Goal: Transaction & Acquisition: Obtain resource

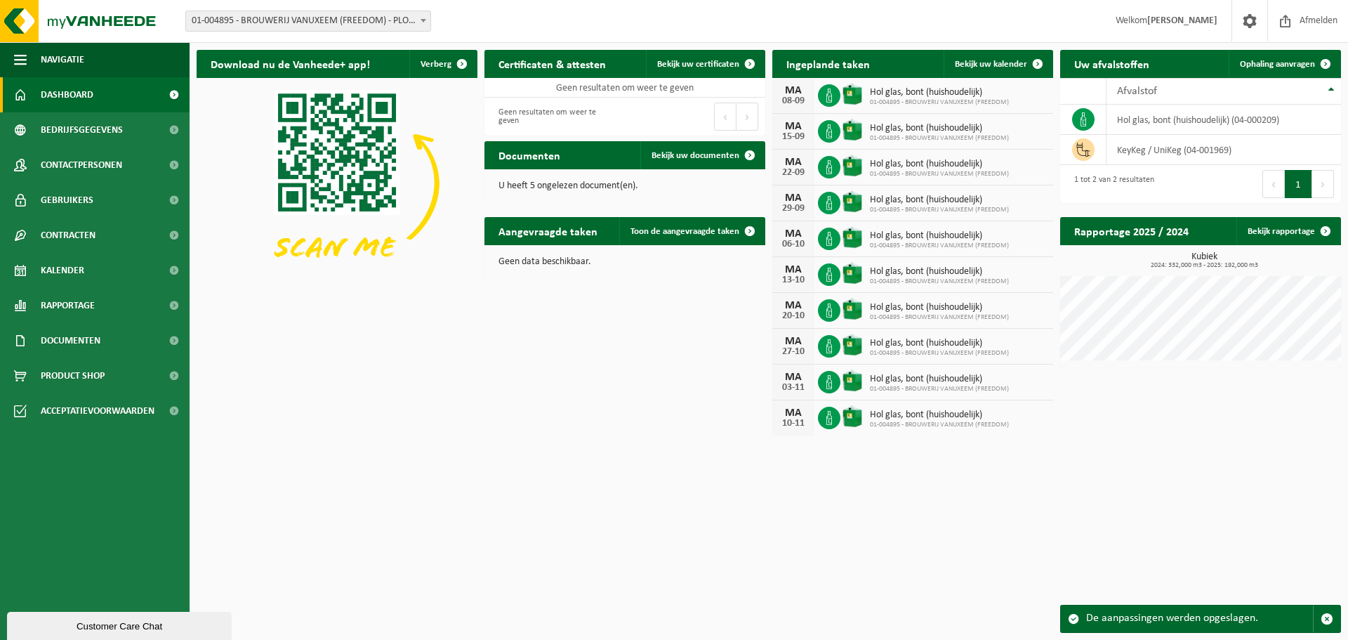
click at [599, 329] on div "Download nu de Vanheede+ app! Verberg Certificaten & attesten Bekijk uw certifi…" at bounding box center [768, 242] width 1151 height 399
click at [696, 73] on link "Bekijk uw certificaten" at bounding box center [705, 64] width 118 height 28
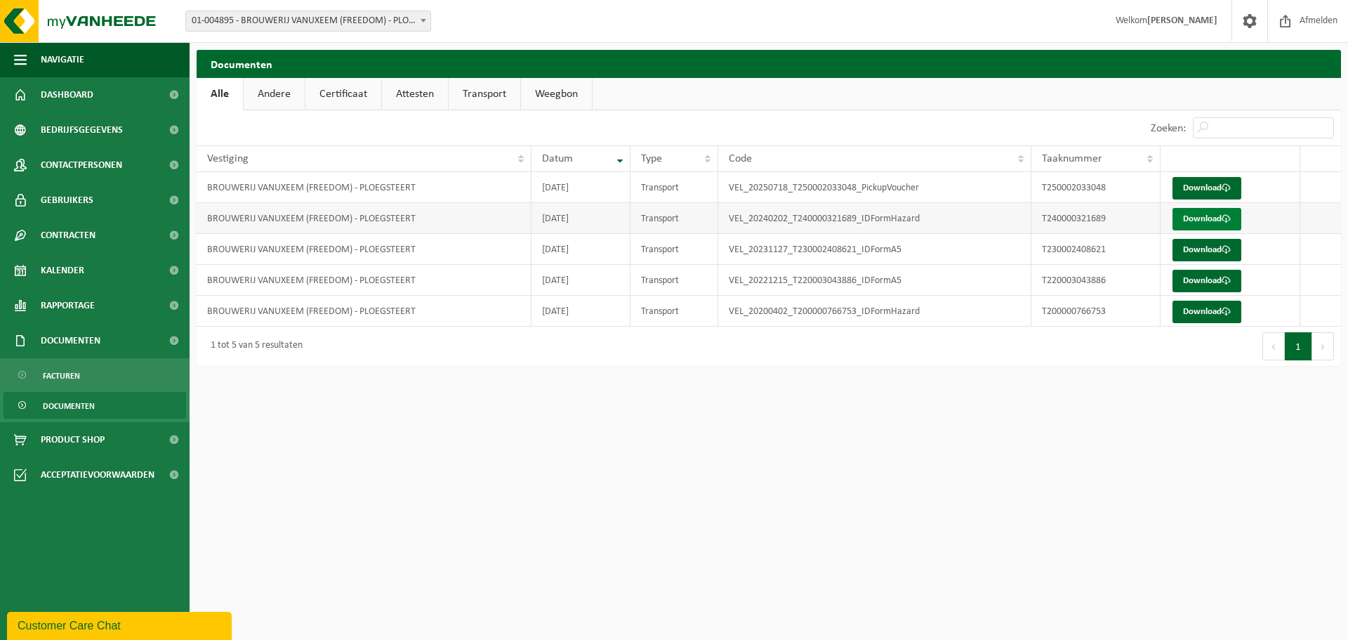
click at [1213, 215] on link "Download" at bounding box center [1207, 219] width 69 height 22
click at [284, 96] on link "Andere" at bounding box center [274, 94] width 61 height 32
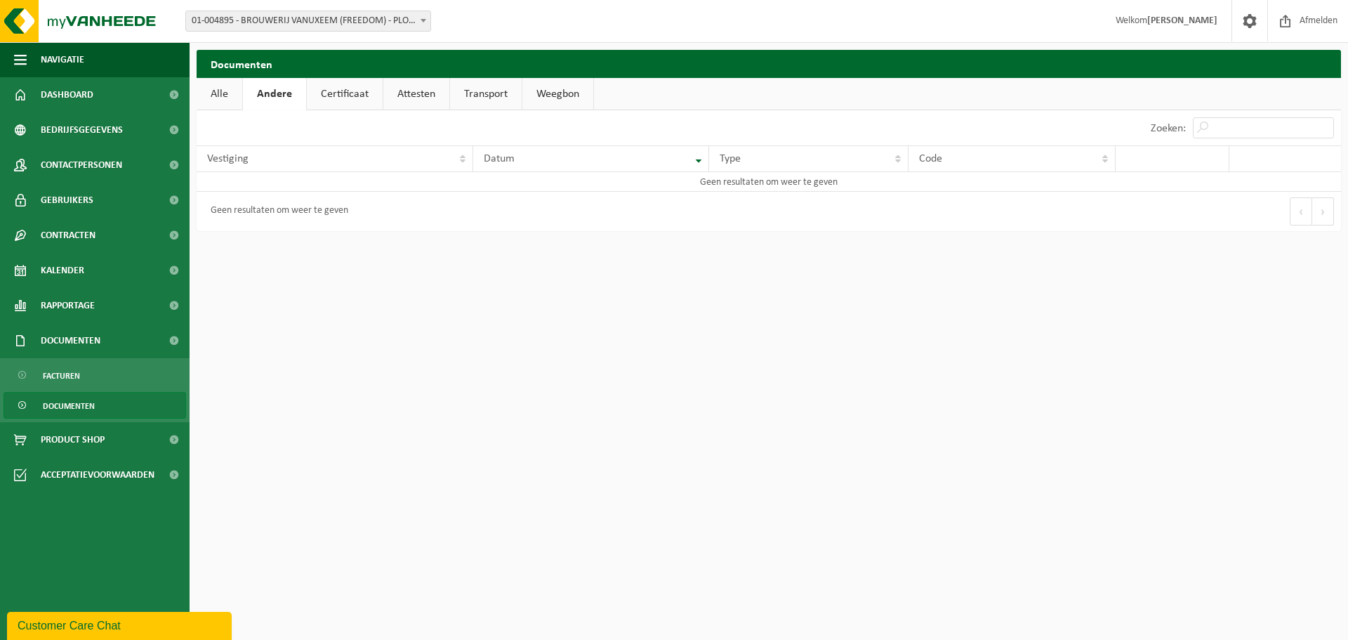
click at [352, 96] on link "Certificaat" at bounding box center [345, 94] width 76 height 32
click at [253, 96] on link "Andere" at bounding box center [273, 94] width 61 height 32
click at [206, 97] on link "Alle" at bounding box center [220, 94] width 46 height 32
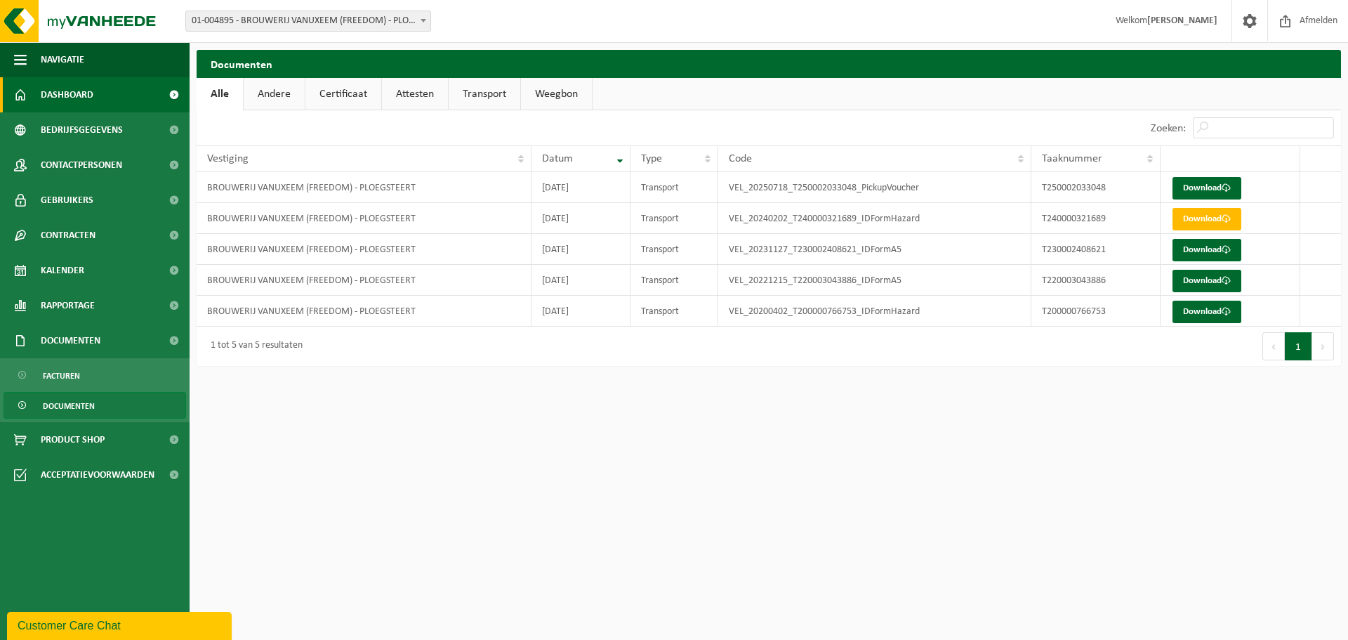
click at [46, 87] on span "Dashboard" at bounding box center [67, 94] width 53 height 35
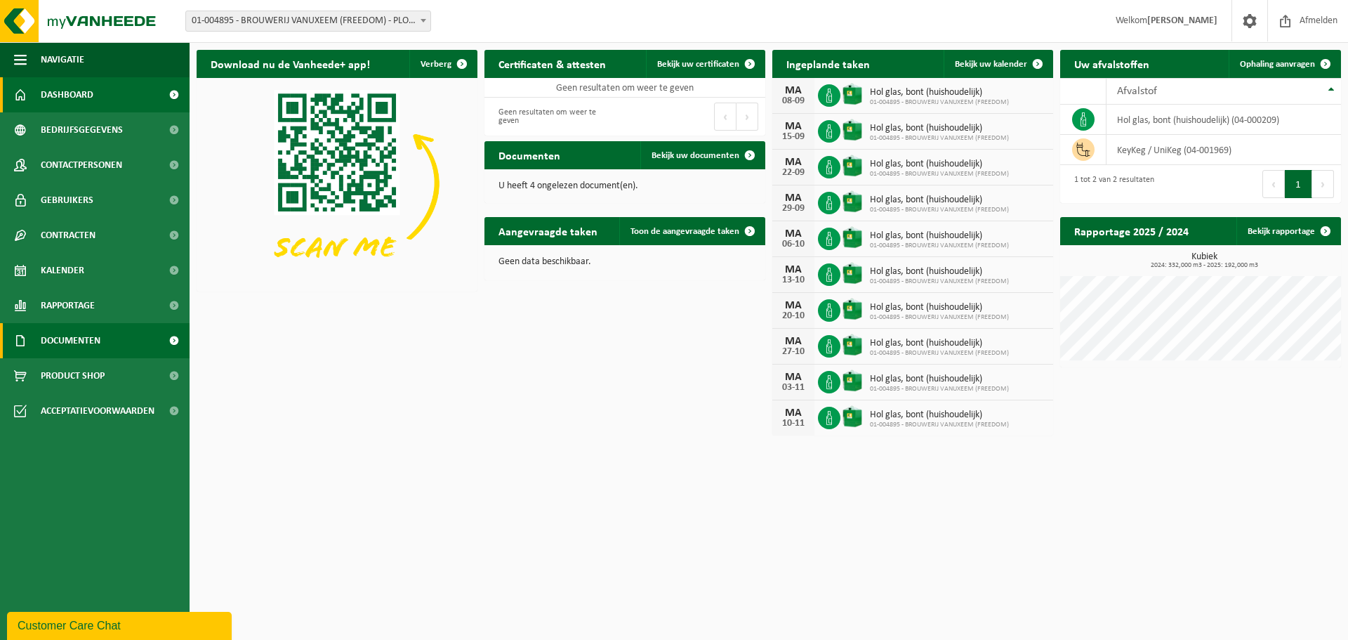
click at [71, 332] on span "Documenten" at bounding box center [71, 340] width 60 height 35
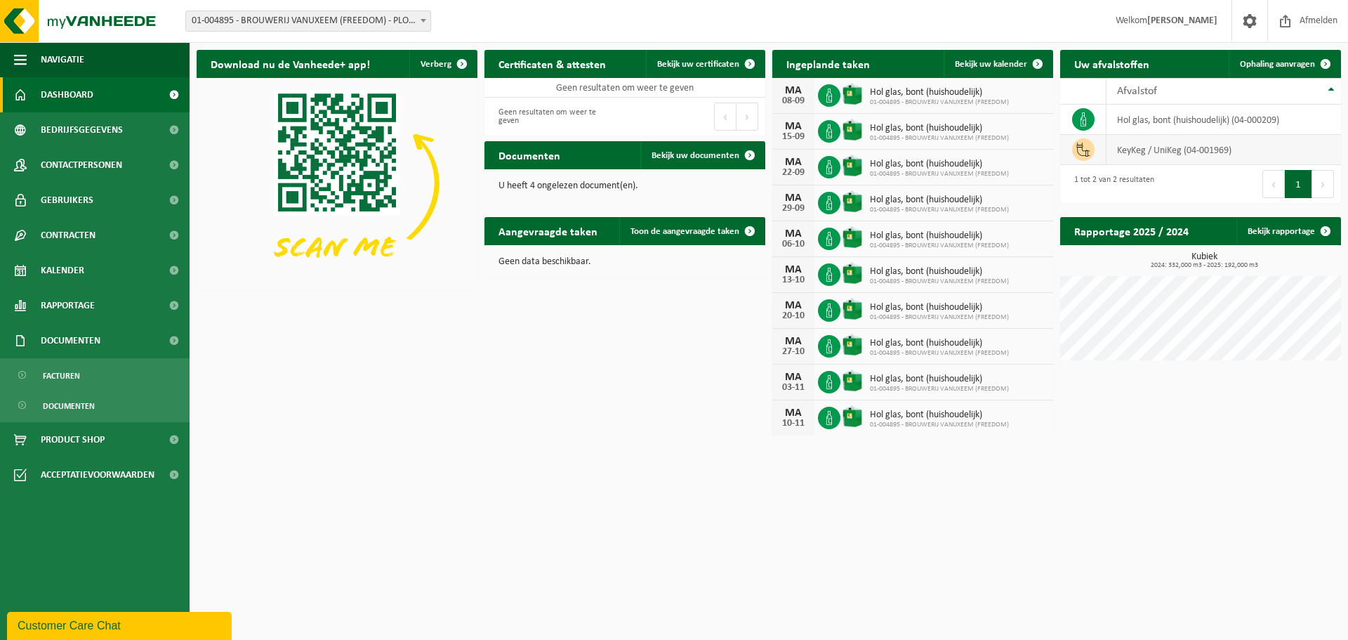
click at [1090, 150] on span at bounding box center [1083, 149] width 22 height 22
click at [722, 161] on link "Bekijk uw documenten" at bounding box center [702, 155] width 124 height 28
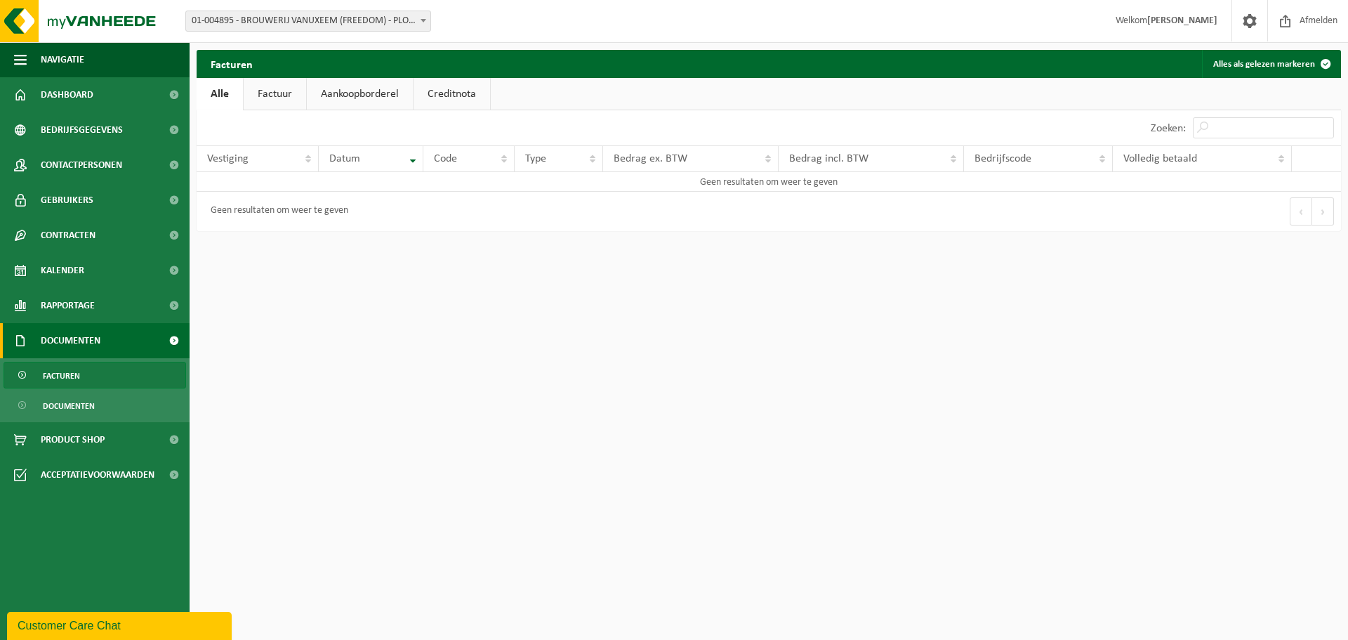
click at [264, 88] on link "Factuur" at bounding box center [275, 94] width 62 height 32
click at [342, 91] on link "Aankoopborderel" at bounding box center [361, 94] width 106 height 32
click at [447, 93] on link "Creditnota" at bounding box center [458, 94] width 77 height 32
click at [209, 93] on link "Alle" at bounding box center [220, 94] width 46 height 32
click at [62, 225] on span "Contracten" at bounding box center [68, 235] width 55 height 35
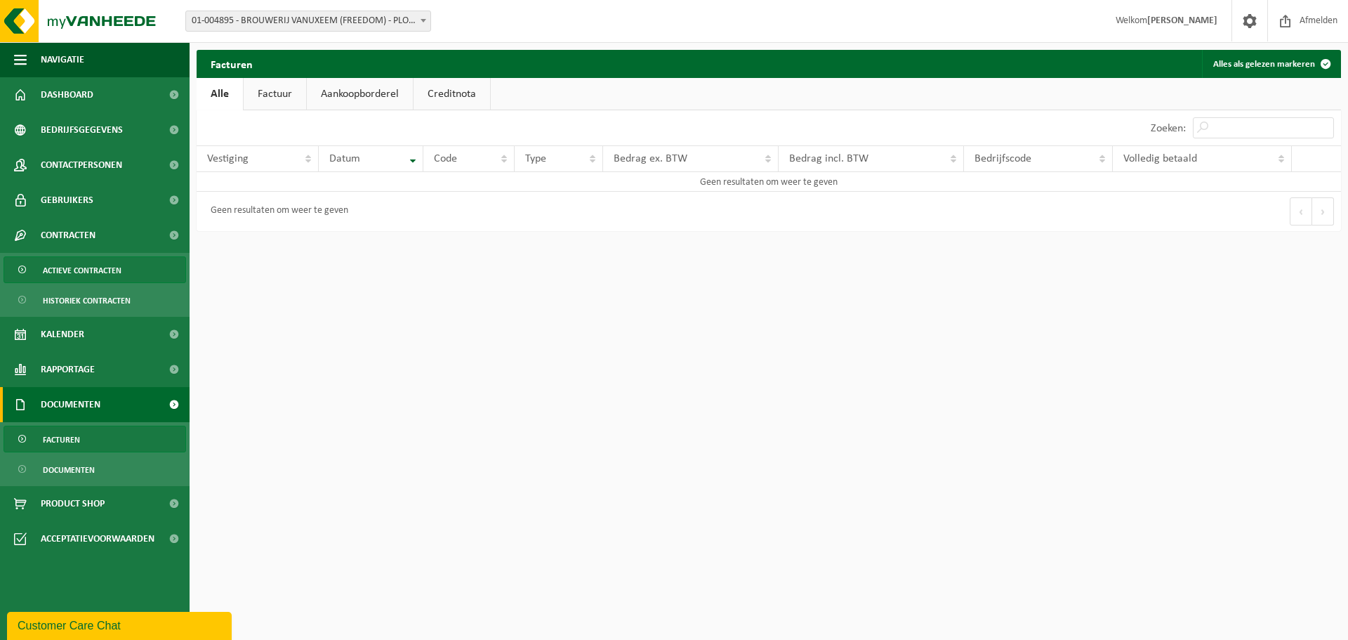
click at [77, 269] on span "Actieve contracten" at bounding box center [82, 270] width 79 height 27
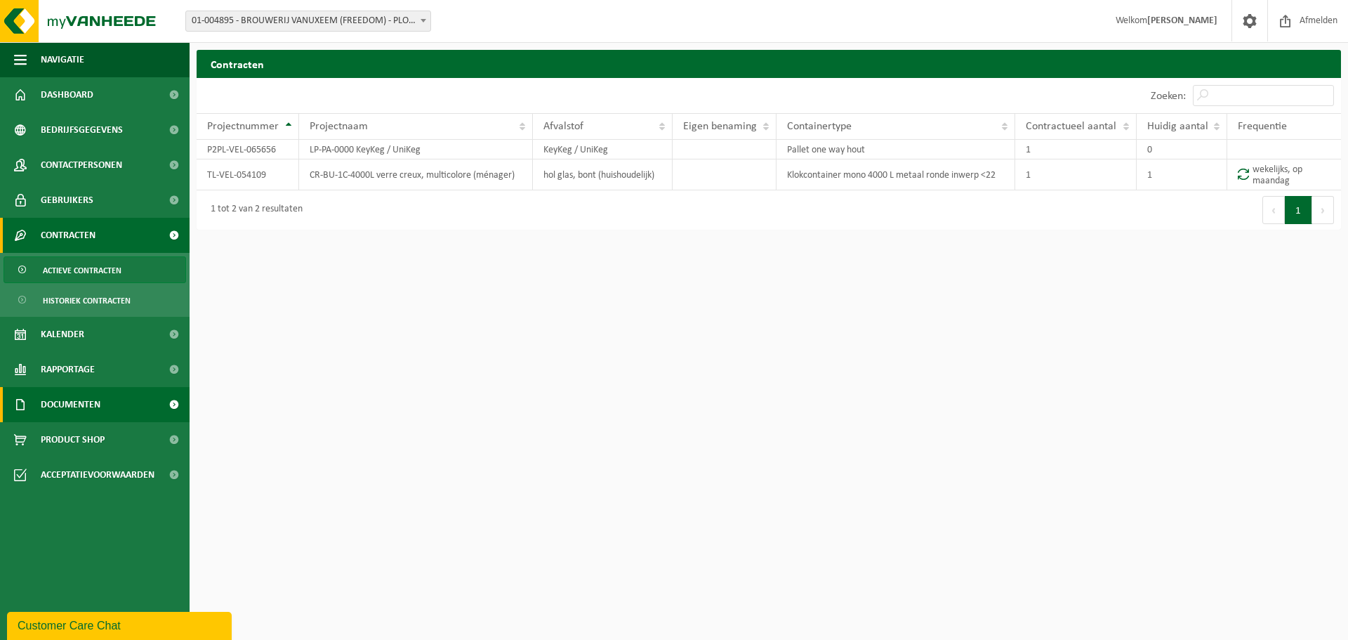
click at [82, 414] on span "Documenten" at bounding box center [71, 404] width 60 height 35
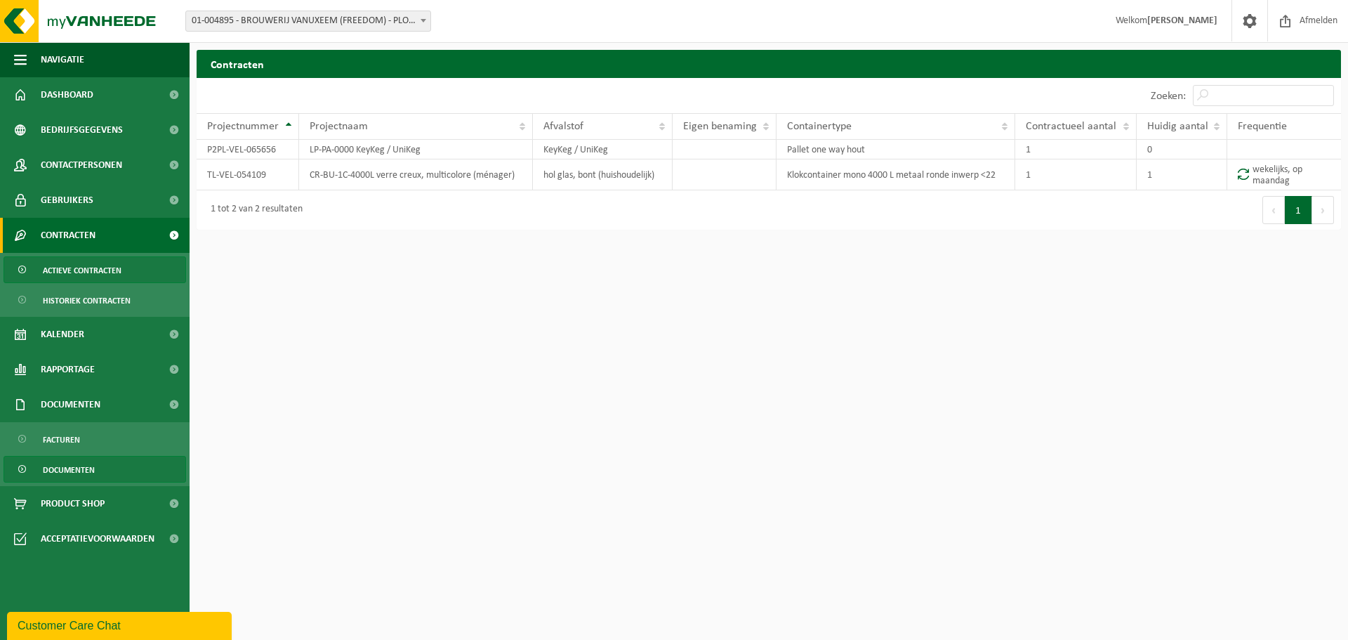
click at [85, 469] on span "Documenten" at bounding box center [69, 469] width 52 height 27
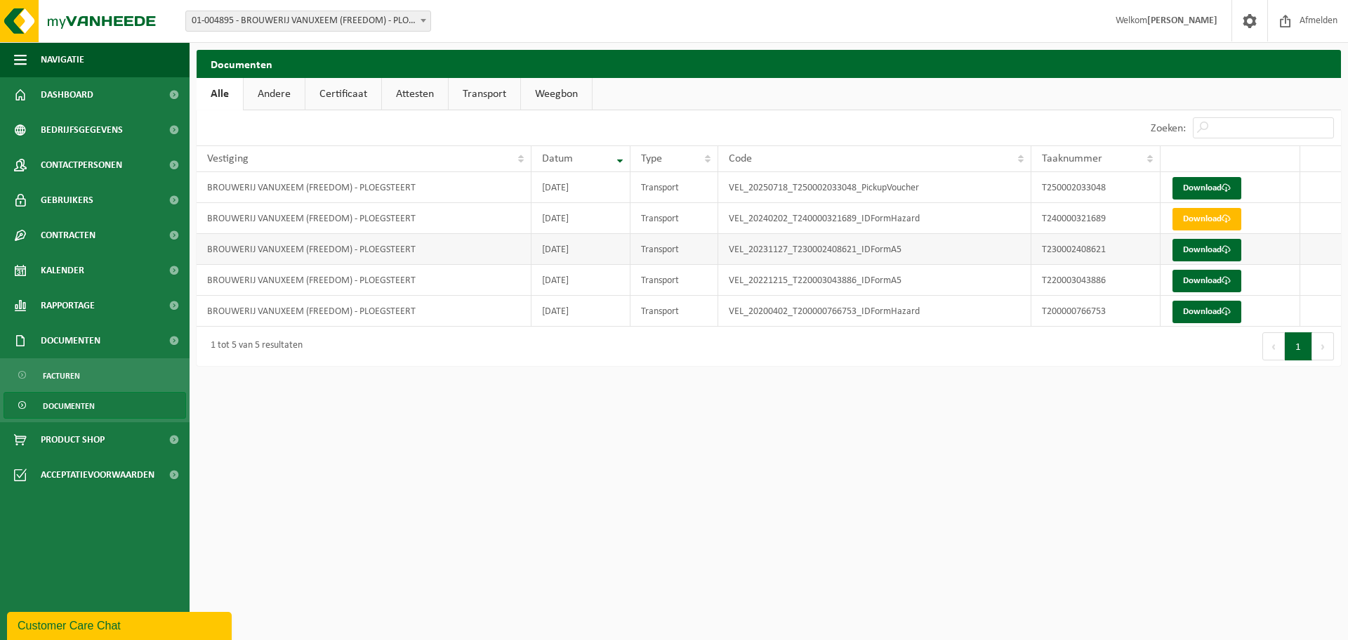
click at [575, 252] on td "[DATE]" at bounding box center [580, 249] width 99 height 31
click at [893, 257] on td "VEL_20231127_T230002408621_IDFormA5" at bounding box center [874, 249] width 313 height 31
click at [1217, 246] on link "Download" at bounding box center [1207, 250] width 69 height 22
click at [605, 220] on td "2024-02-02" at bounding box center [580, 218] width 99 height 31
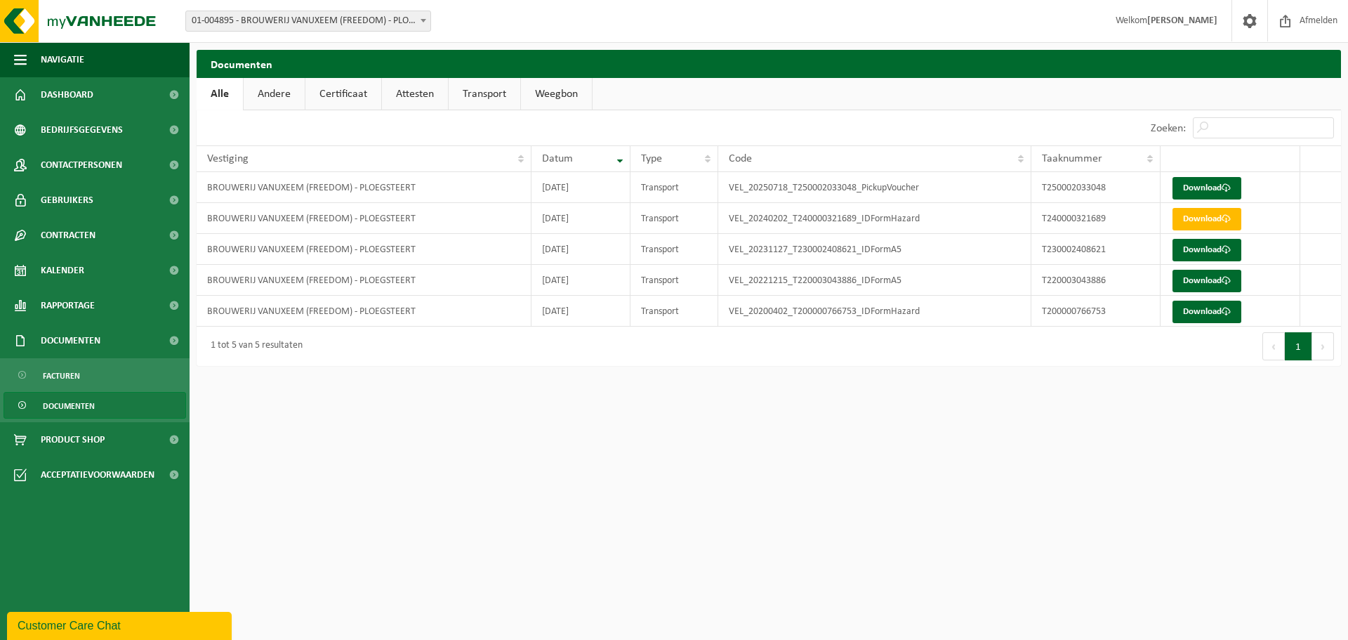
click at [405, 93] on link "Attesten" at bounding box center [415, 94] width 66 height 32
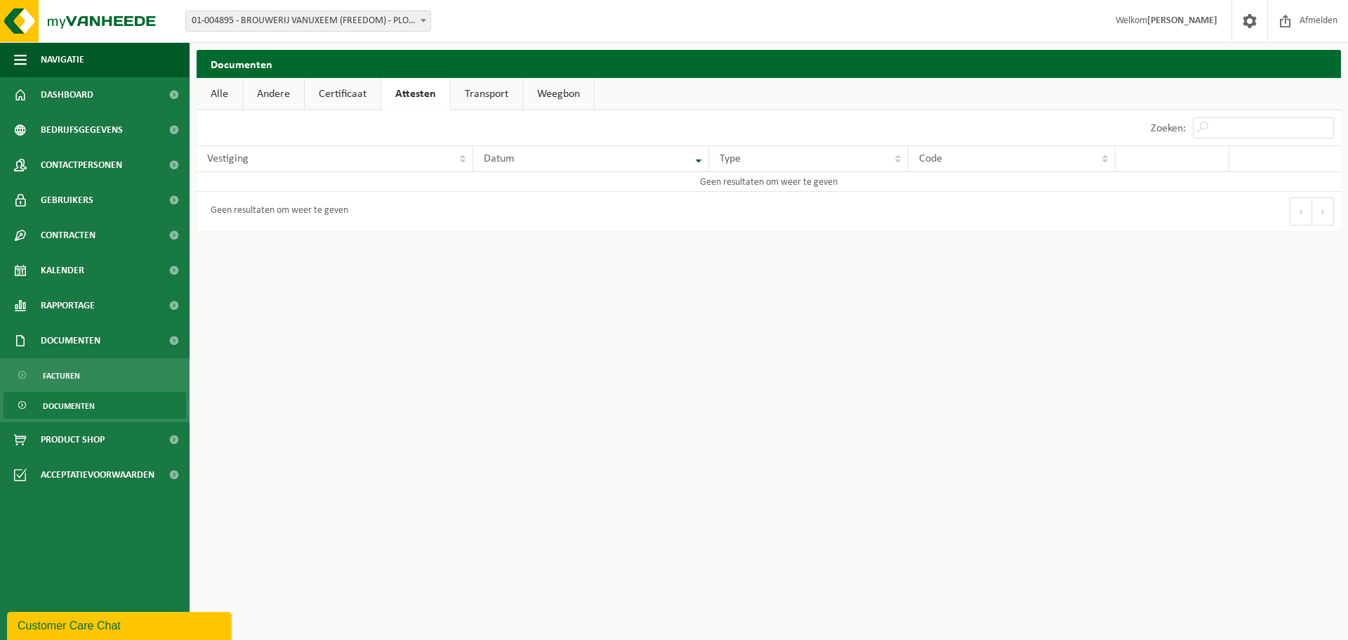
click at [367, 93] on link "Certificaat" at bounding box center [343, 94] width 76 height 32
click at [260, 91] on link "Andere" at bounding box center [273, 94] width 61 height 32
click at [238, 92] on link "Alle" at bounding box center [220, 94] width 46 height 32
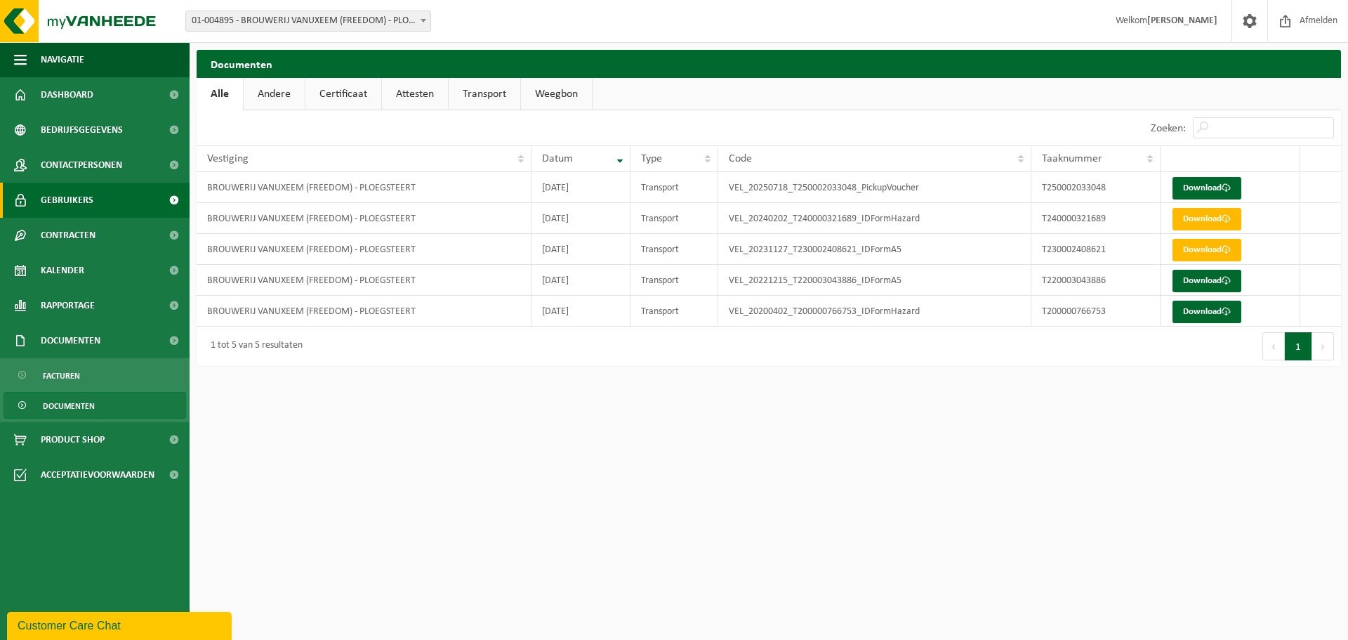
click at [86, 211] on span "Gebruikers" at bounding box center [67, 200] width 53 height 35
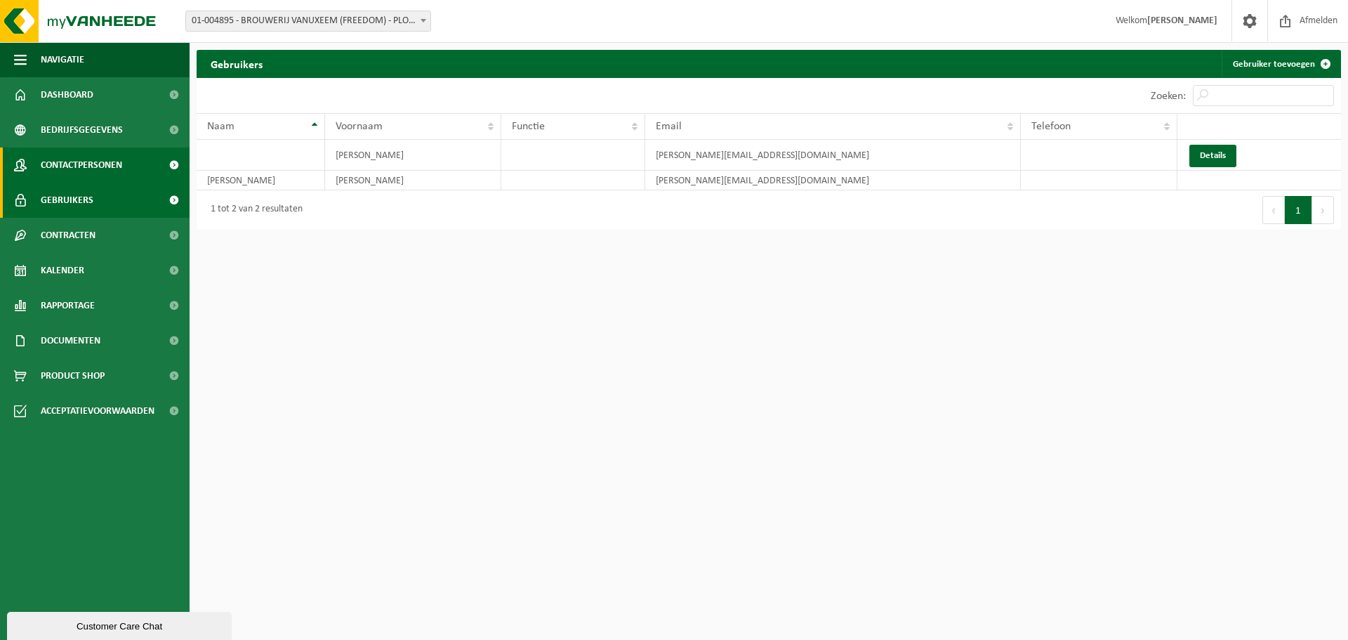
click at [99, 169] on span "Contactpersonen" at bounding box center [81, 164] width 81 height 35
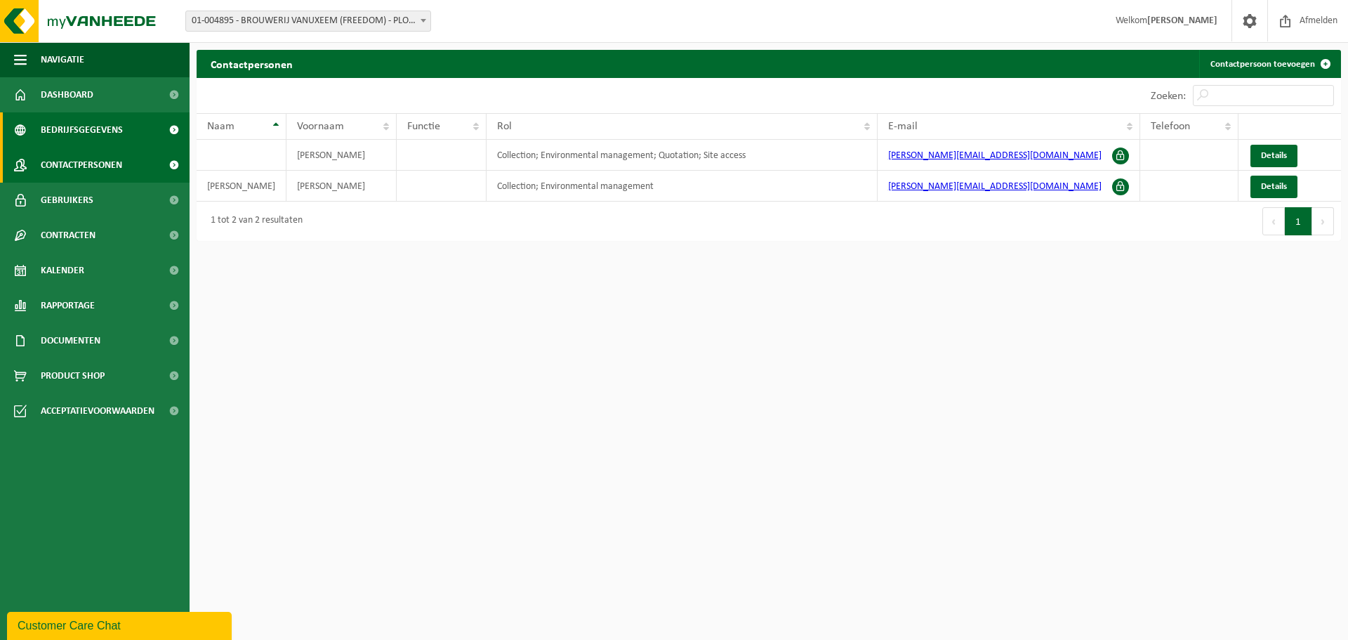
click at [77, 133] on span "Bedrijfsgegevens" at bounding box center [82, 129] width 82 height 35
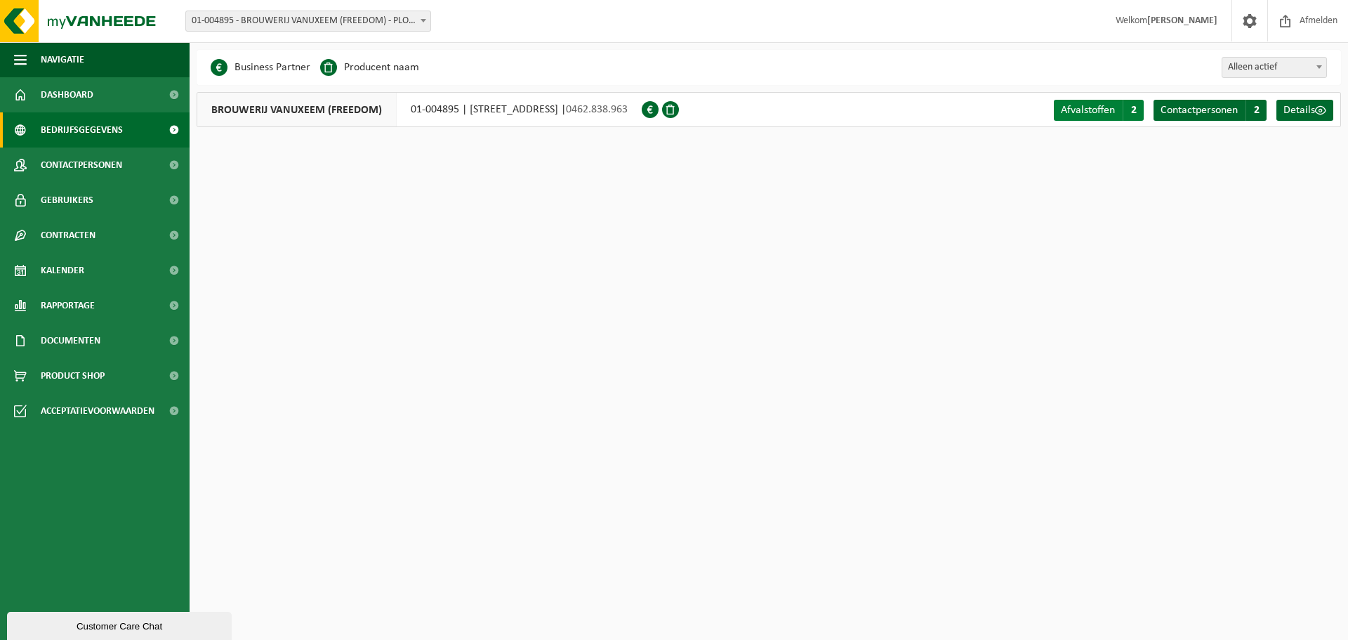
click at [1094, 120] on link "Afvalstoffen A 2" at bounding box center [1099, 110] width 90 height 21
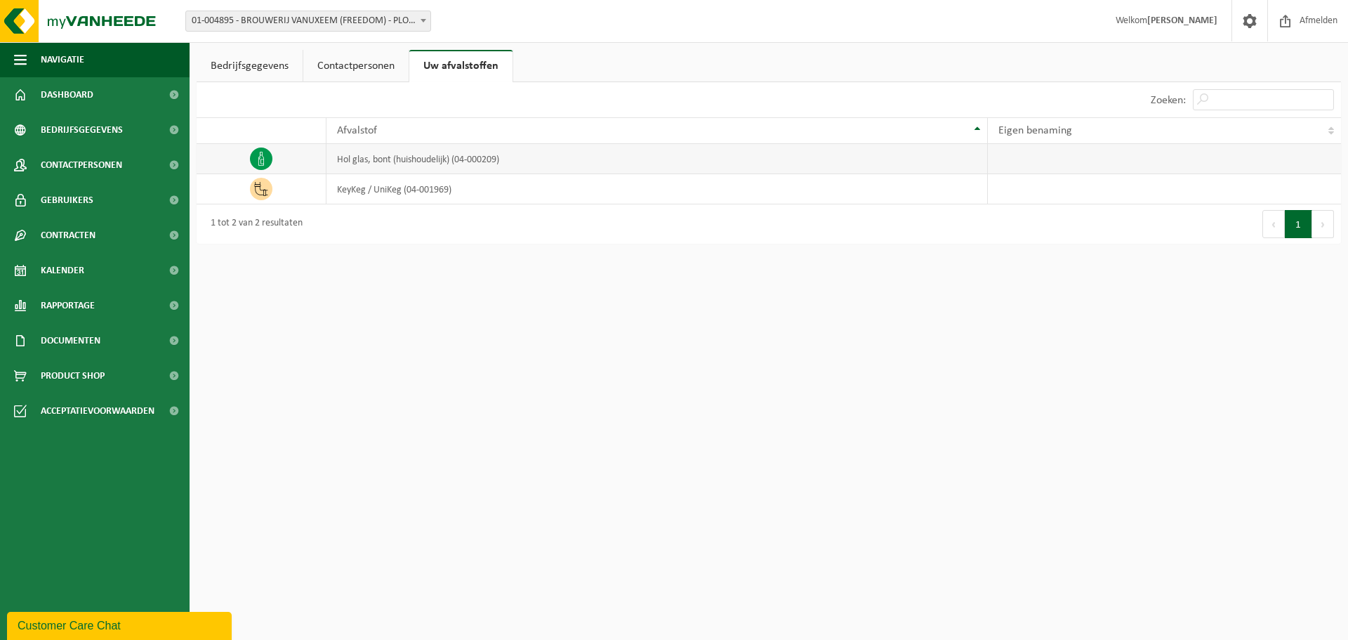
click at [249, 159] on td at bounding box center [262, 159] width 130 height 30
click at [260, 157] on icon at bounding box center [261, 159] width 6 height 14
click at [477, 159] on td "hol glas, bont (huishoudelijk) (04-000209)" at bounding box center [656, 159] width 661 height 30
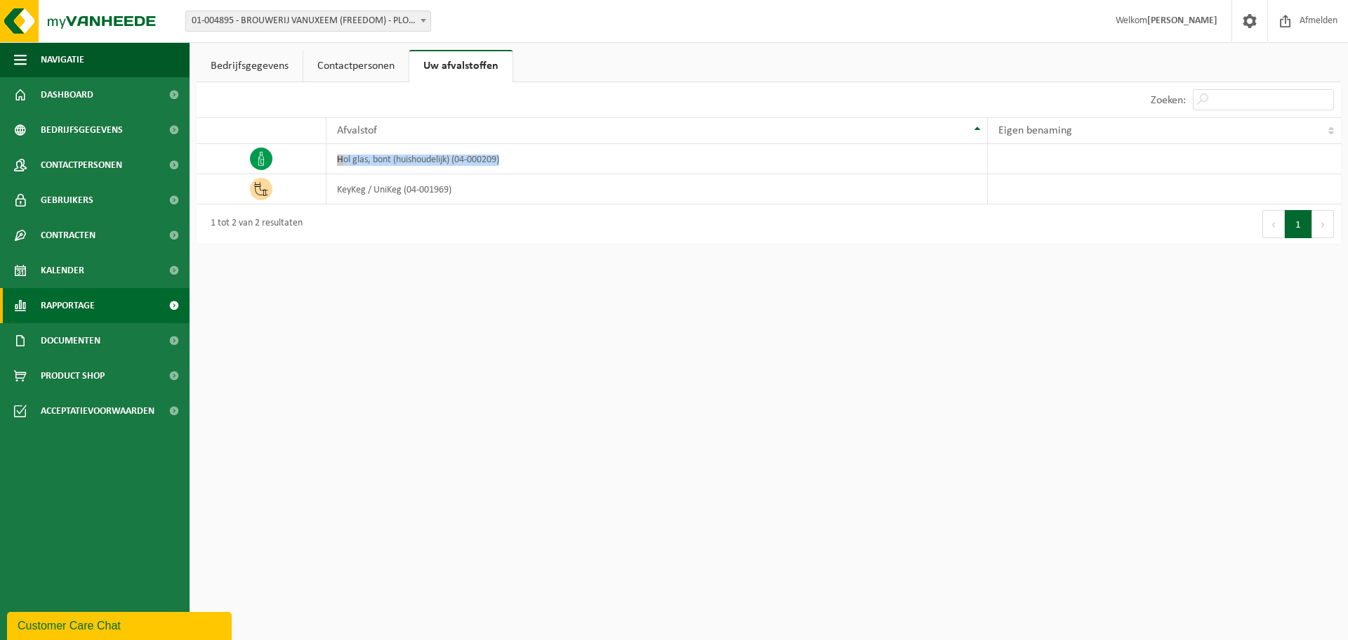
click at [98, 310] on link "Rapportage" at bounding box center [95, 305] width 190 height 35
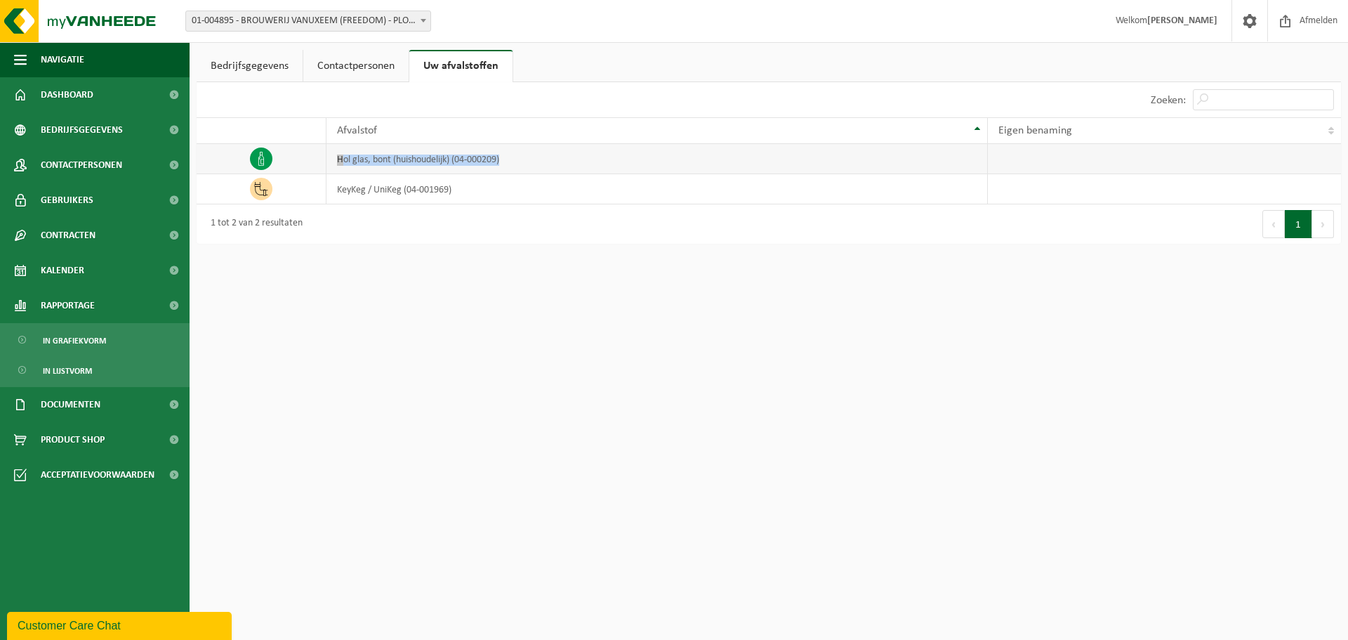
click at [381, 157] on td "hol glas, bont (huishoudelijk) (04-000209)" at bounding box center [656, 159] width 661 height 30
click at [276, 167] on td at bounding box center [262, 159] width 130 height 30
click at [957, 158] on td "hol glas, bont (huishoudelijk) (04-000209)" at bounding box center [656, 159] width 661 height 30
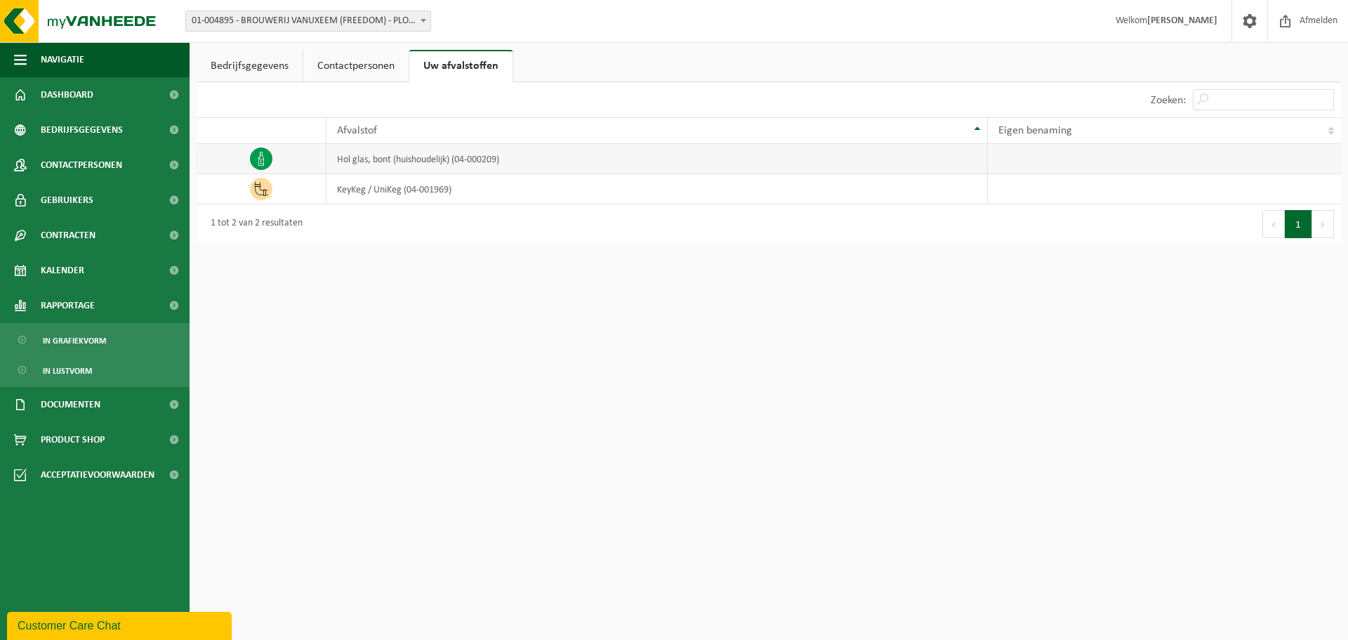
click at [957, 158] on td "hol glas, bont (huishoudelijk) (04-000209)" at bounding box center [656, 159] width 661 height 30
click at [65, 365] on span "In lijstvorm" at bounding box center [67, 370] width 49 height 27
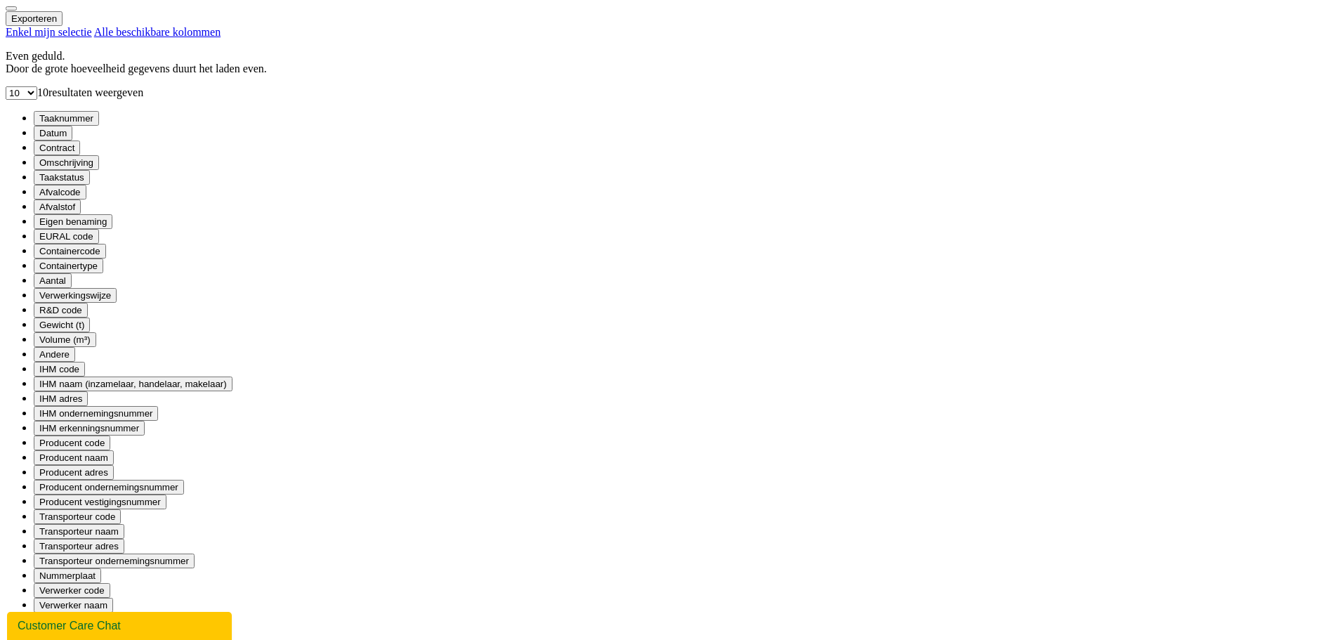
scroll to position [702, 0]
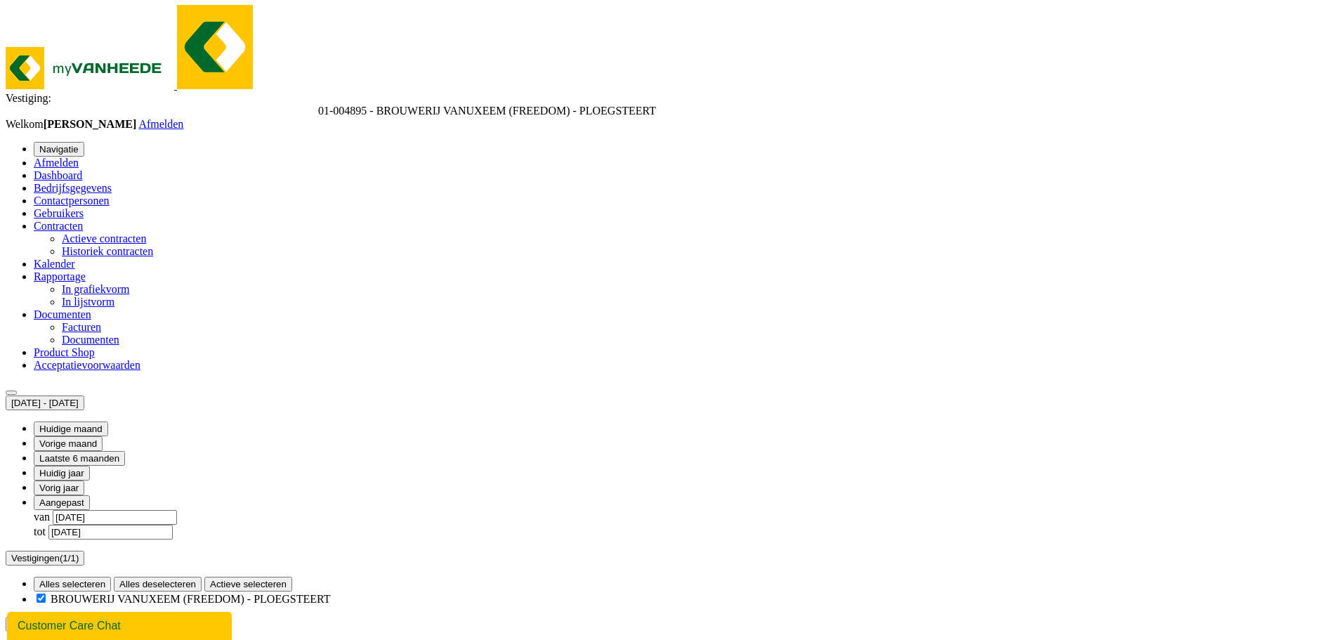
scroll to position [0, 0]
click at [45, 409] on b "submit" at bounding box center [45, 409] width 0 height 0
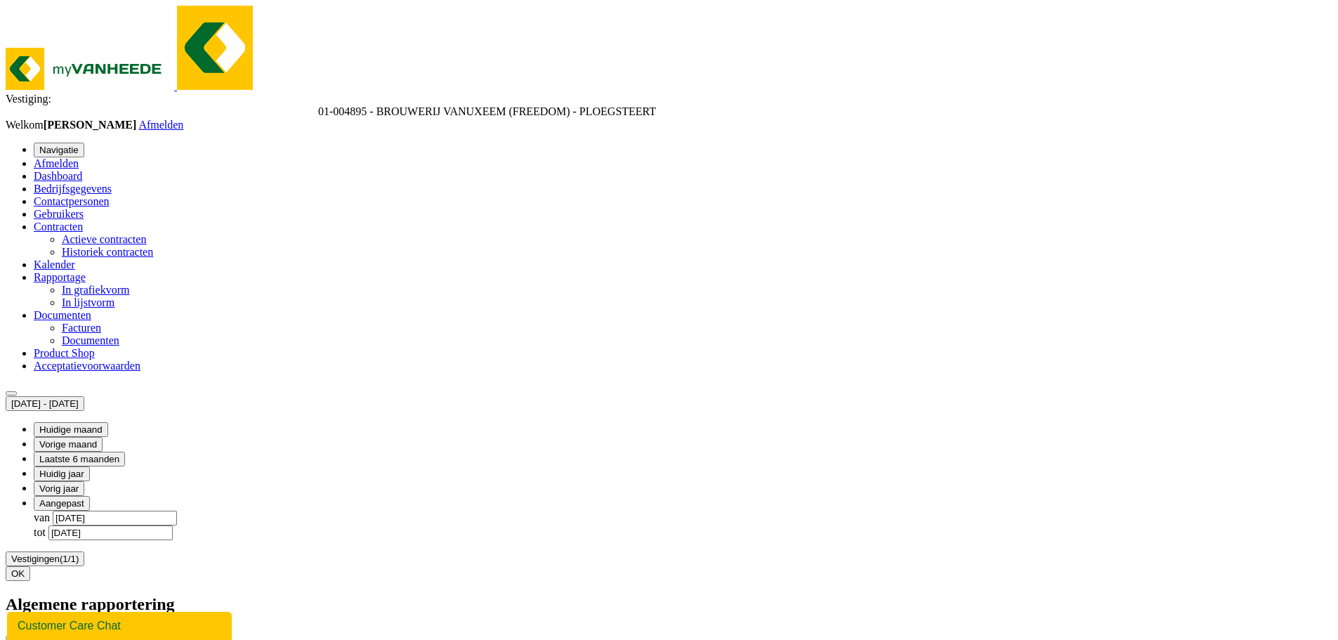
click at [84, 481] on button "Vorig jaar" at bounding box center [59, 488] width 51 height 15
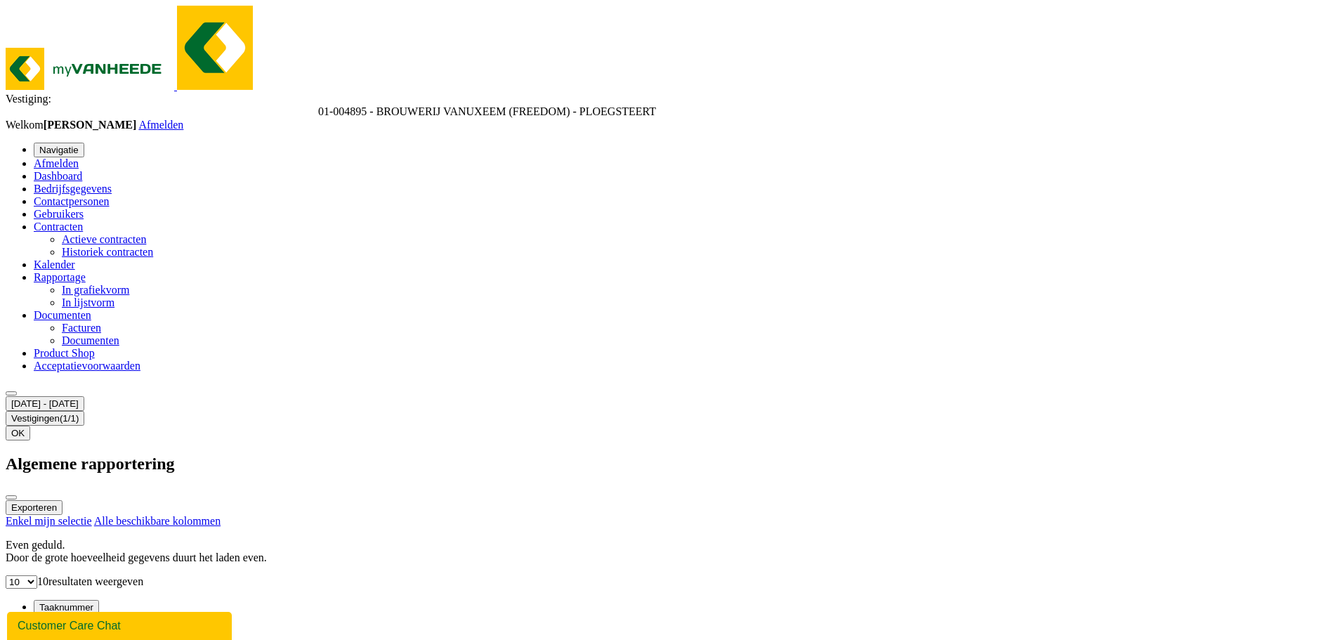
click at [446, 396] on div "2024-01-01 - 2024-12-31 Huidige maand Vorige maand Laatste 6 maanden Huidig jaa…" at bounding box center [669, 418] width 1326 height 44
click at [30, 425] on button "OK" at bounding box center [18, 432] width 25 height 15
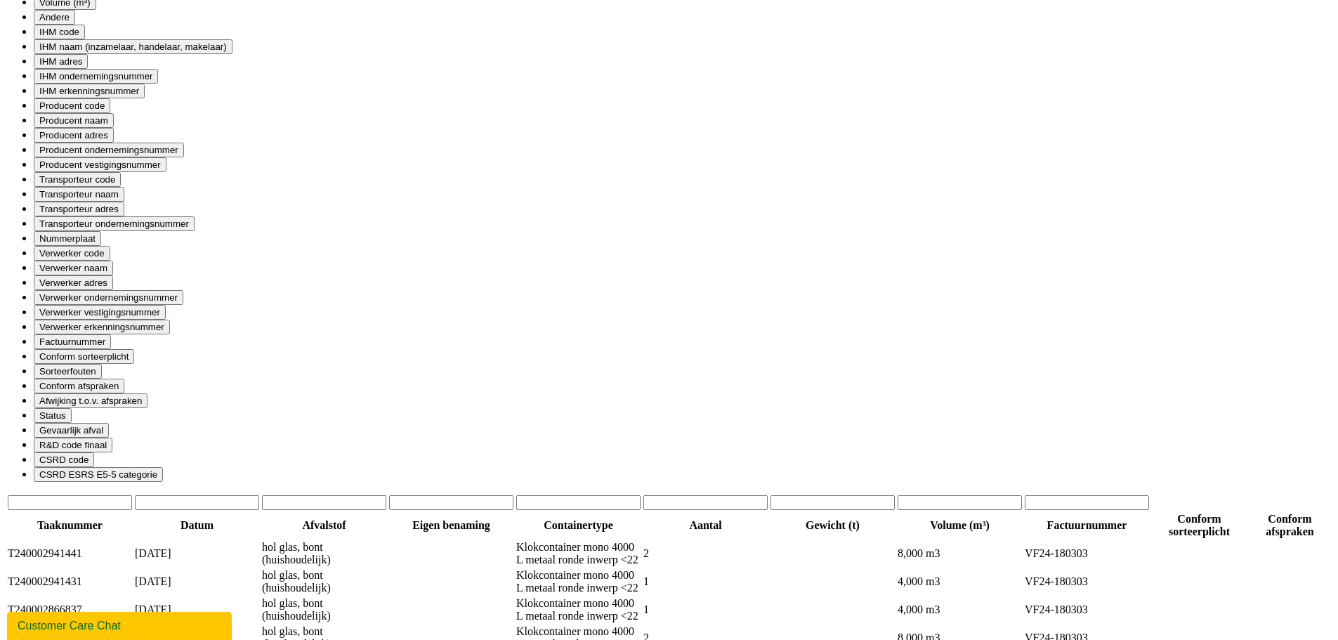
scroll to position [702, 0]
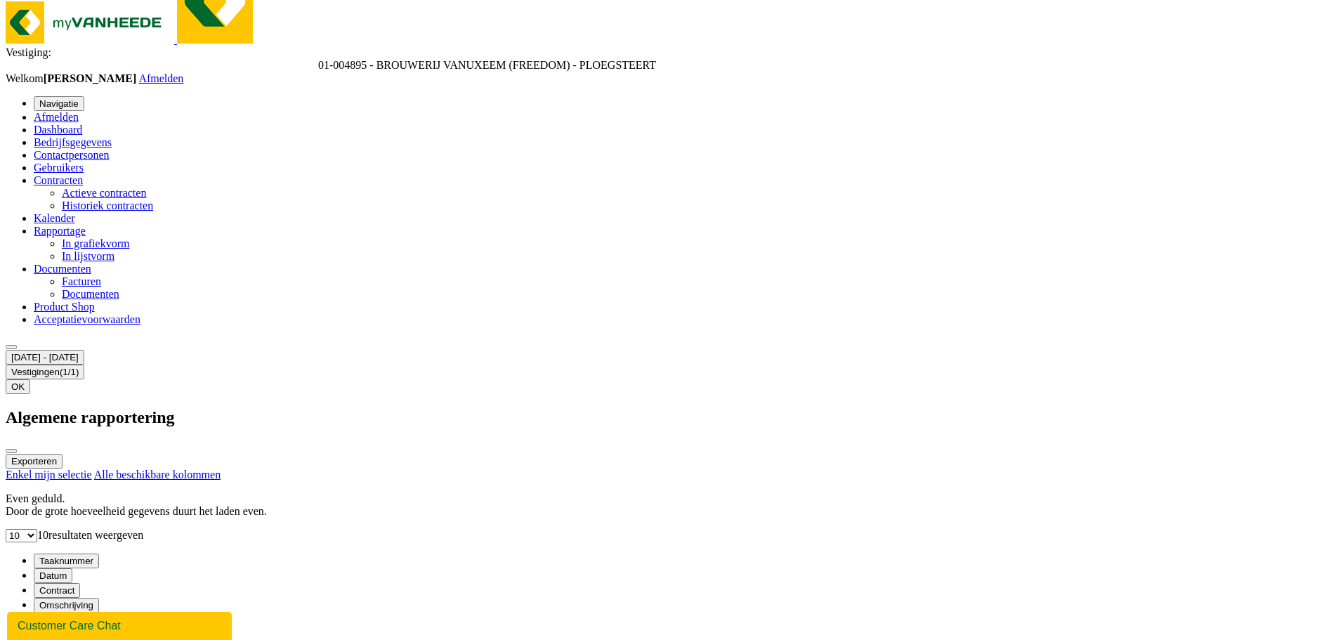
scroll to position [0, 0]
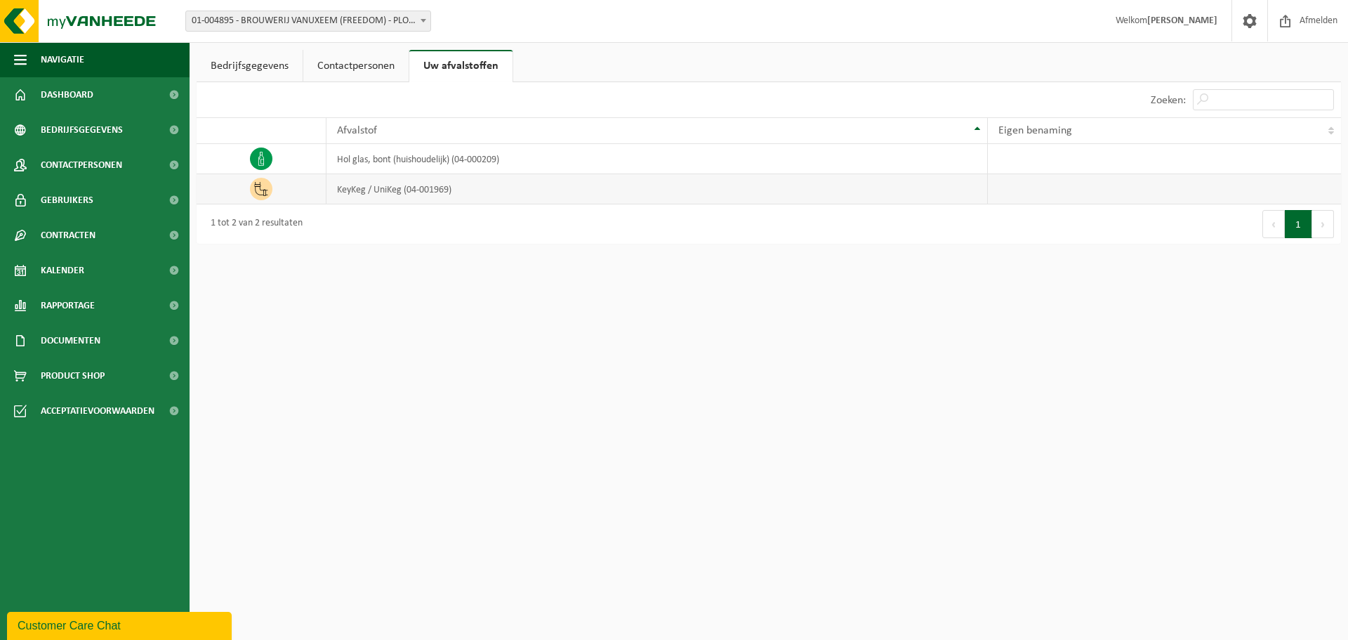
click at [256, 187] on icon at bounding box center [261, 189] width 14 height 14
click at [443, 190] on td "KeyKeg / UniKeg (04-001969)" at bounding box center [656, 189] width 661 height 30
click at [500, 191] on td "KeyKeg / UniKeg (04-001969)" at bounding box center [656, 189] width 661 height 30
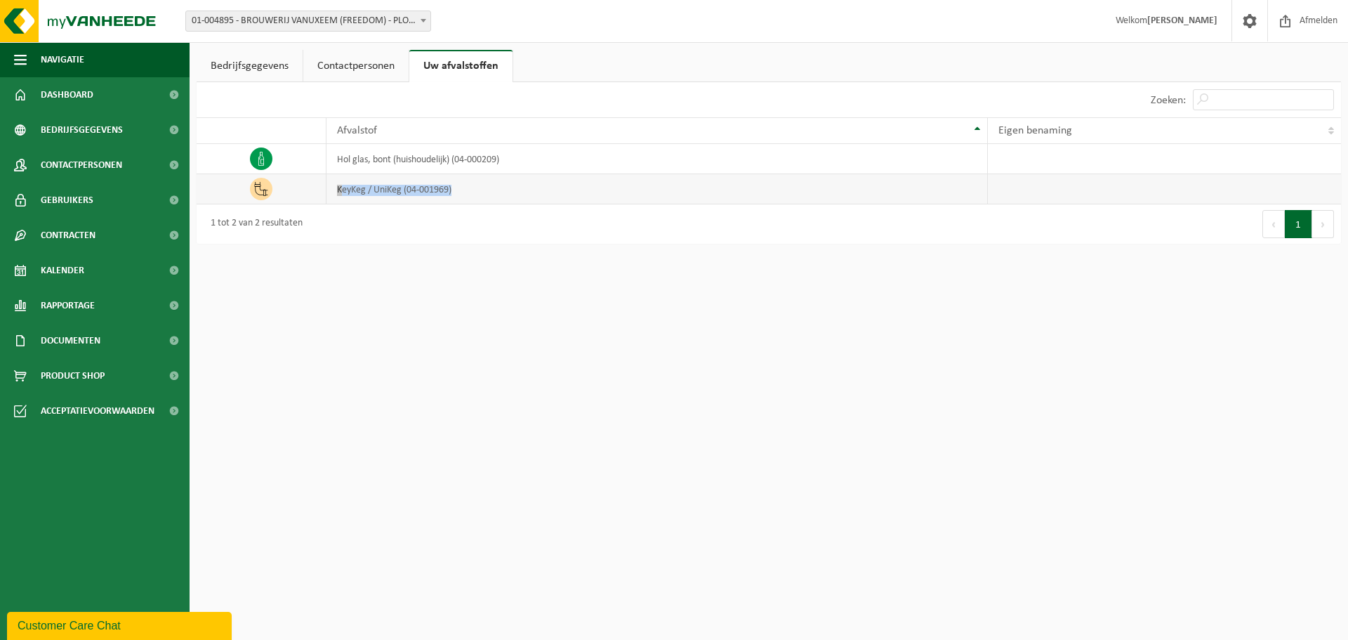
drag, startPoint x: 500, startPoint y: 191, endPoint x: 316, endPoint y: 194, distance: 184.0
click at [316, 194] on tr "KeyKeg / UniKeg (04-001969)" at bounding box center [769, 189] width 1144 height 30
click at [85, 267] on link "Kalender" at bounding box center [95, 270] width 190 height 35
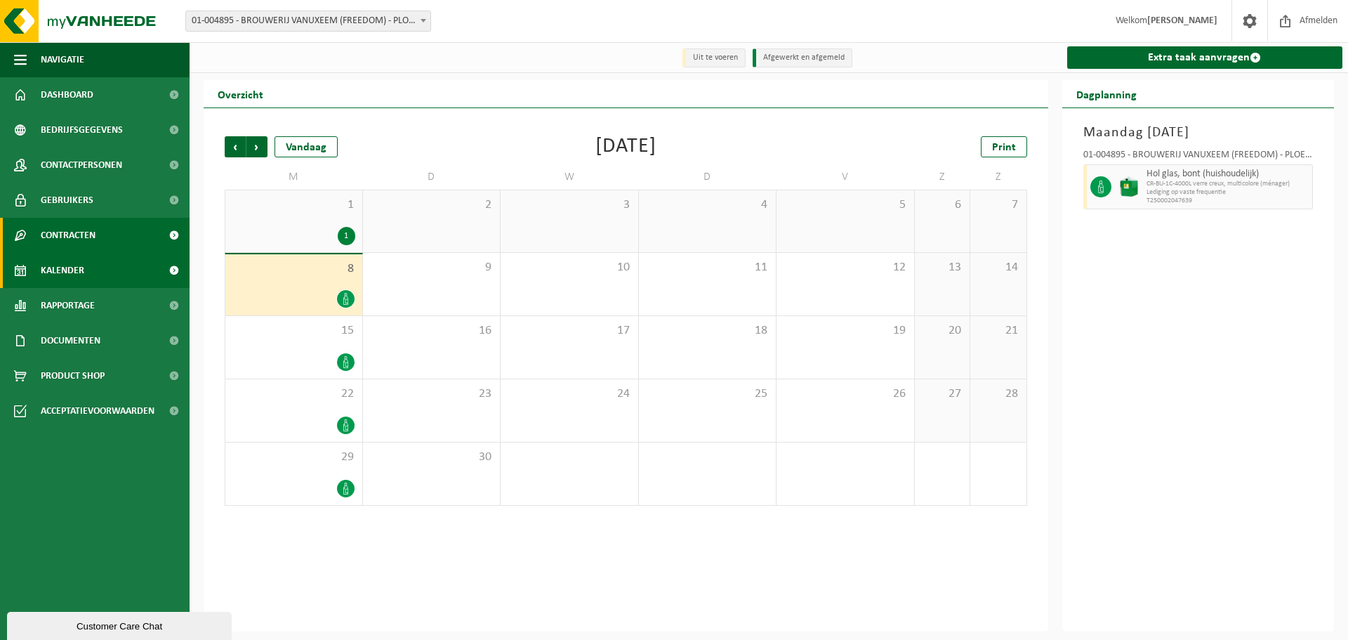
click at [85, 223] on span "Contracten" at bounding box center [68, 235] width 55 height 35
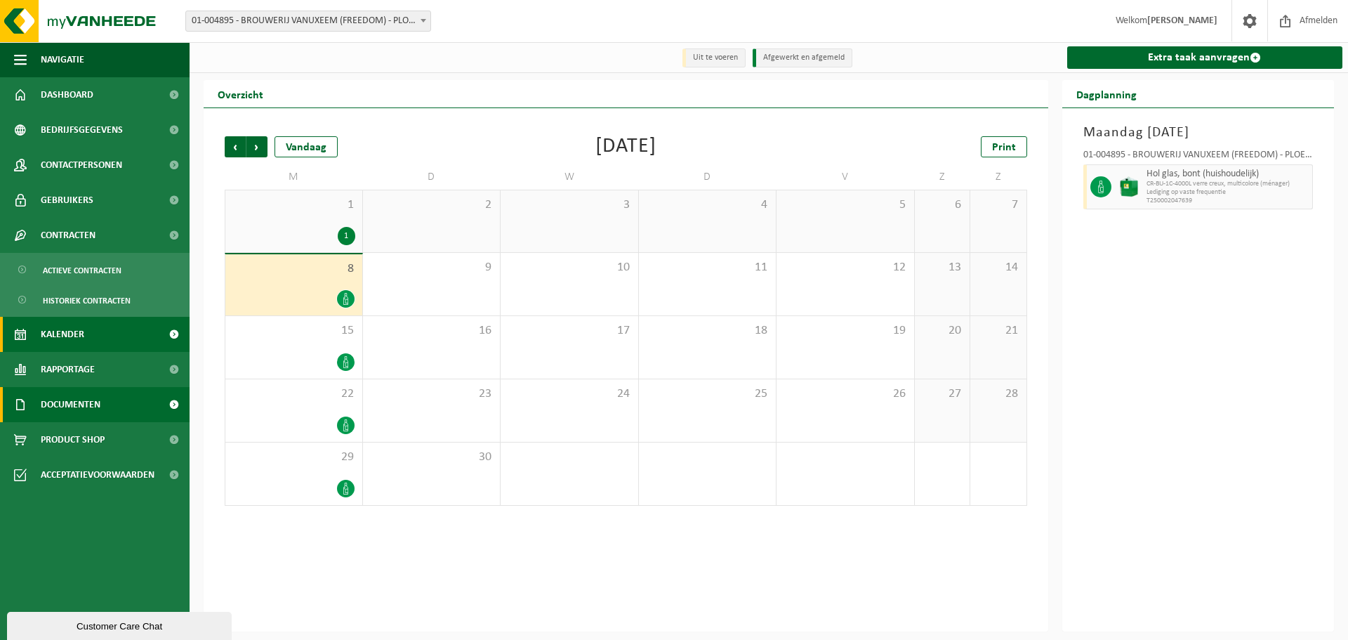
click at [82, 421] on span "Documenten" at bounding box center [71, 404] width 60 height 35
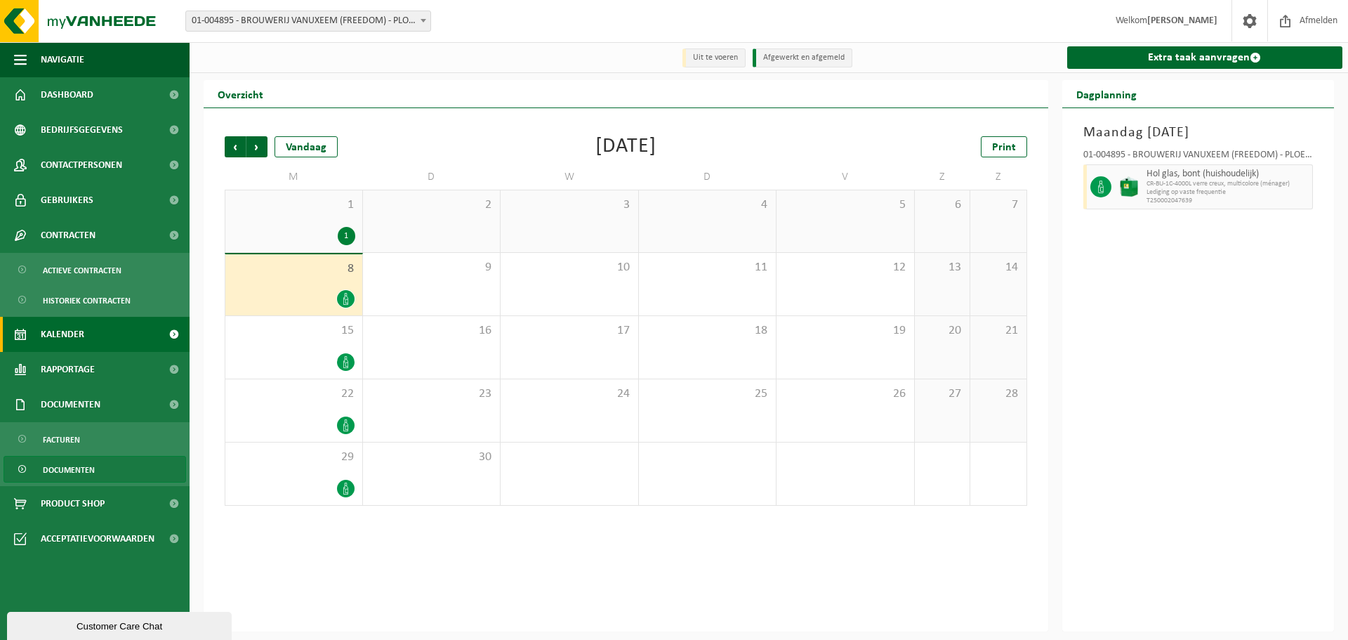
click at [81, 477] on span "Documenten" at bounding box center [69, 469] width 52 height 27
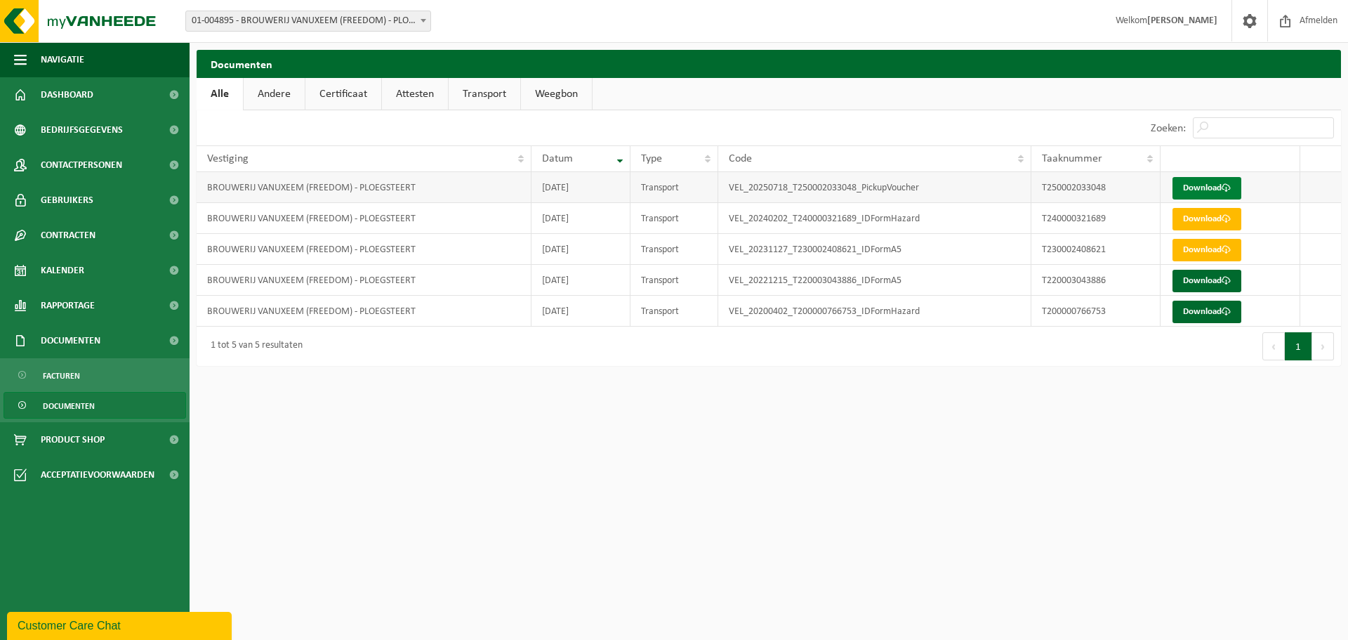
click at [1191, 187] on link "Download" at bounding box center [1207, 188] width 69 height 22
